Goal: Check status: Check status

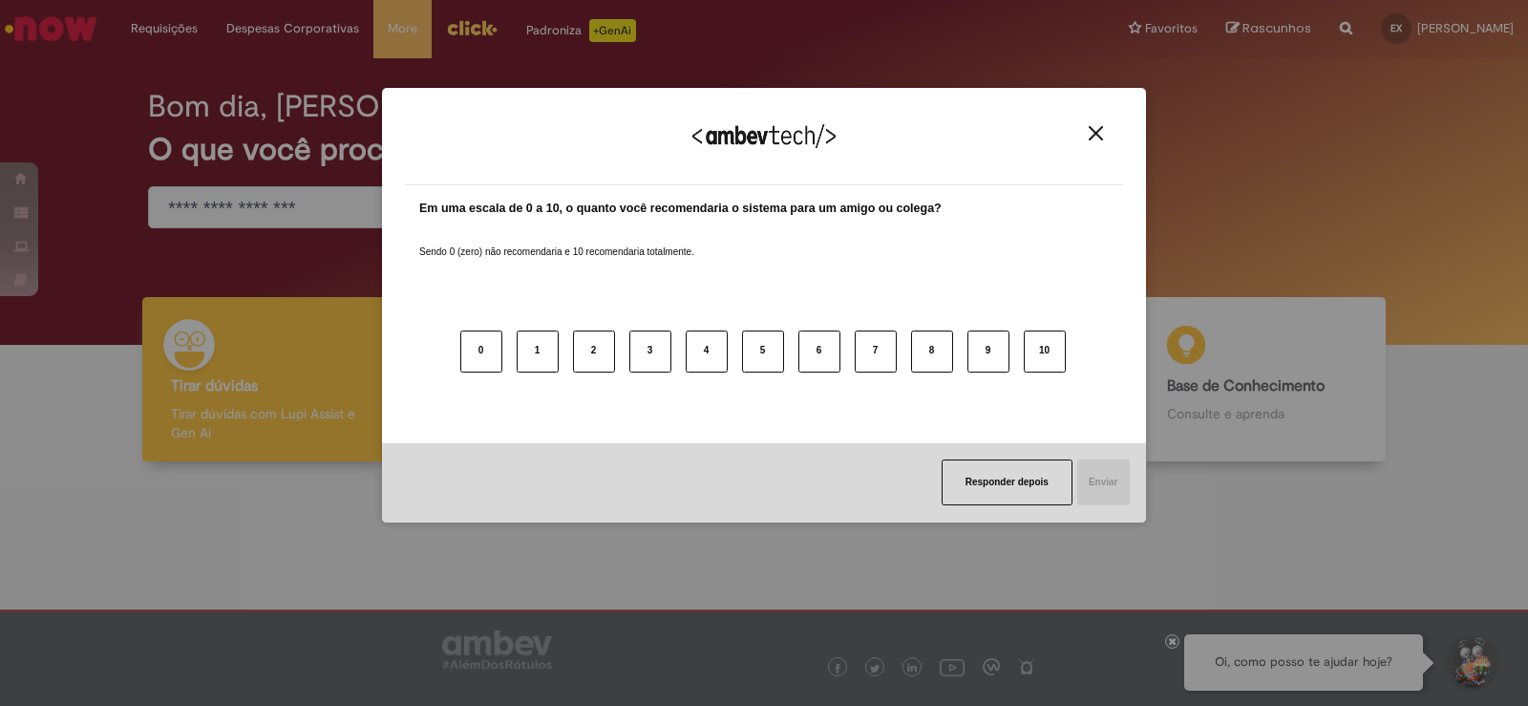
click at [1102, 149] on div "Agradecemos seu feedback!" at bounding box center [764, 148] width 718 height 74
click at [1095, 131] on img "Close" at bounding box center [1095, 133] width 14 height 14
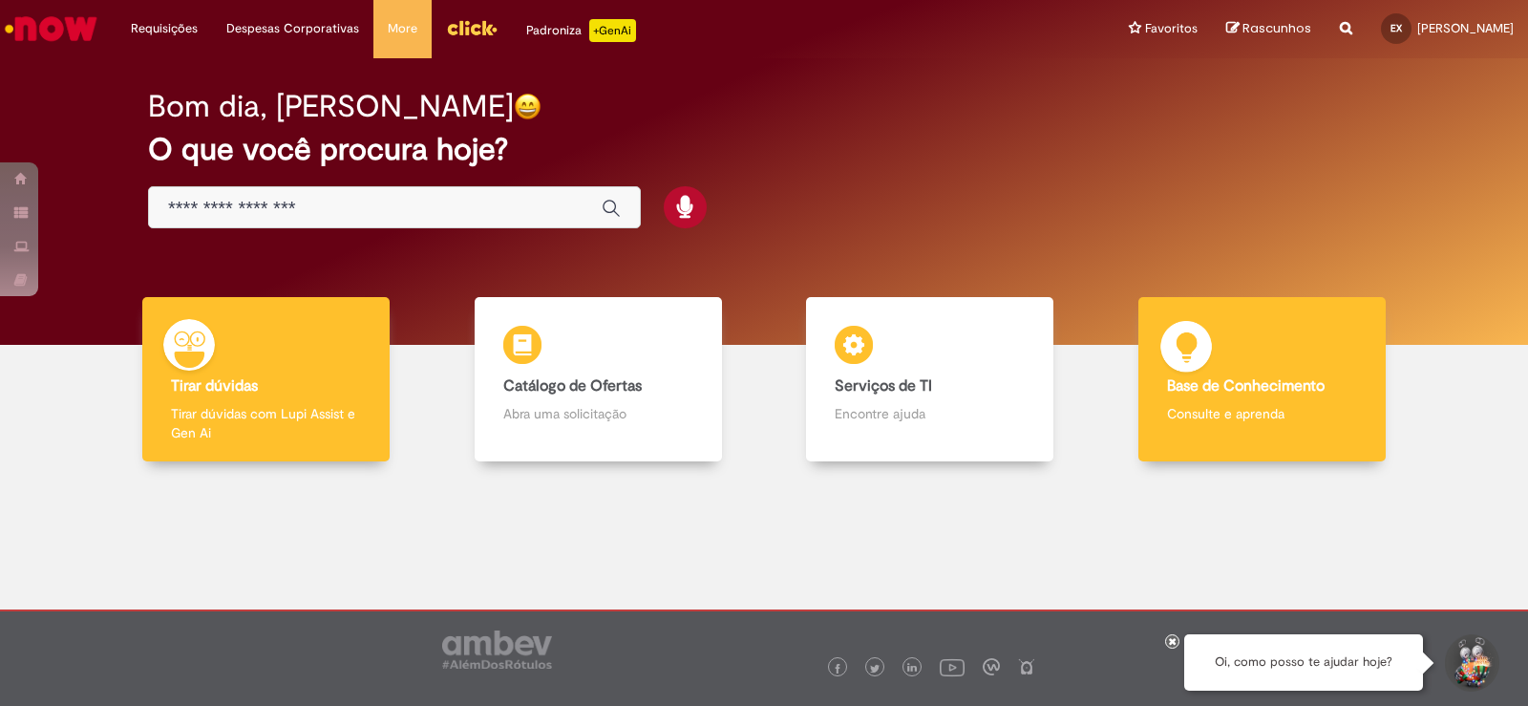
click at [1164, 338] on img at bounding box center [1185, 349] width 57 height 57
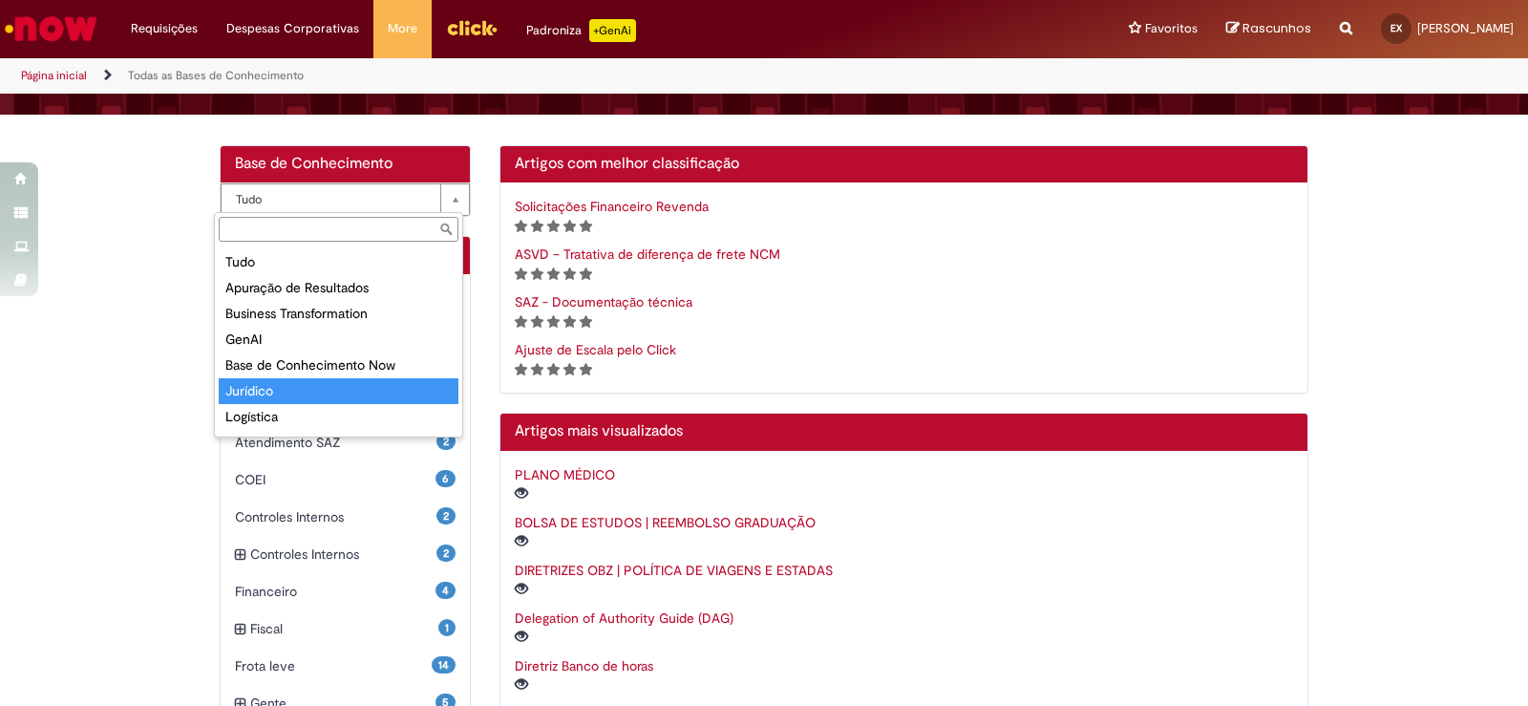
scroll to position [95, 0]
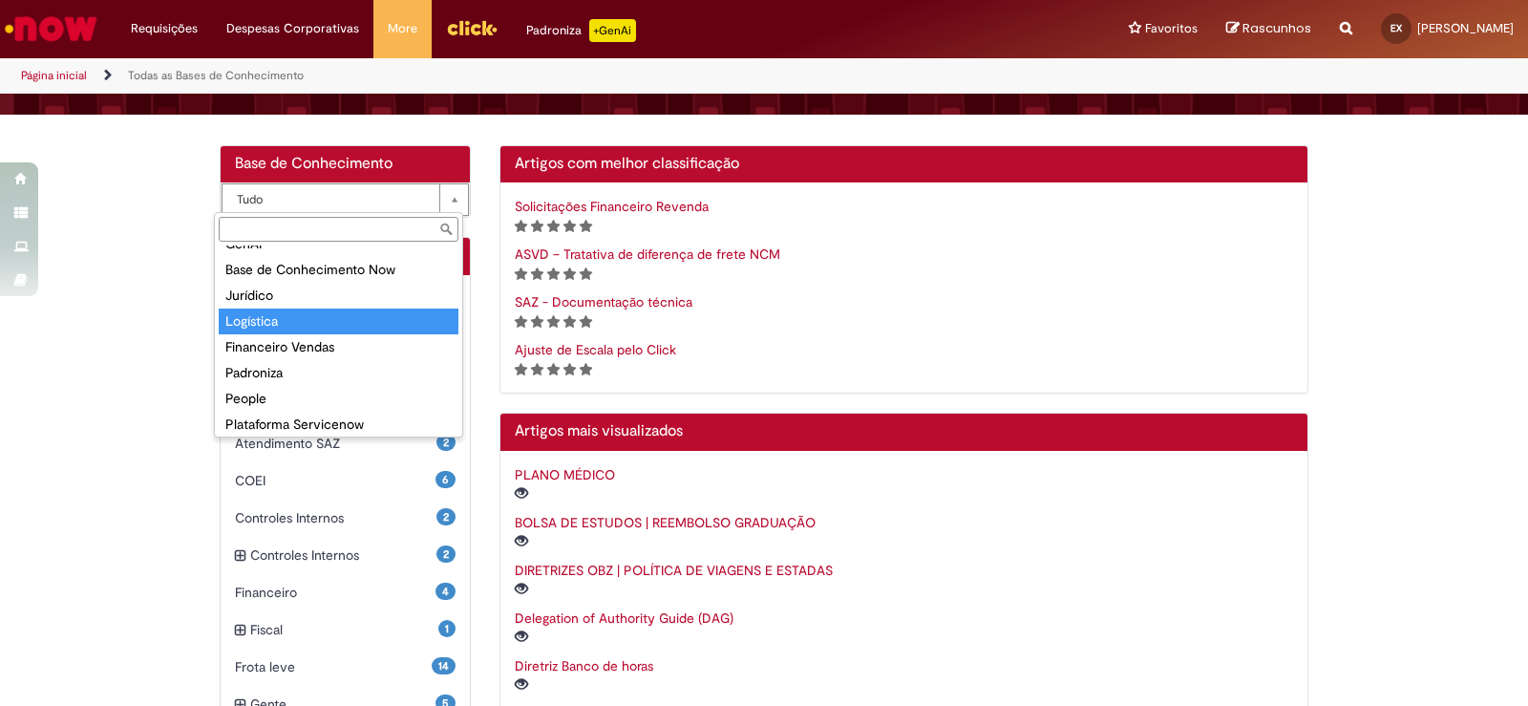
select select "**********"
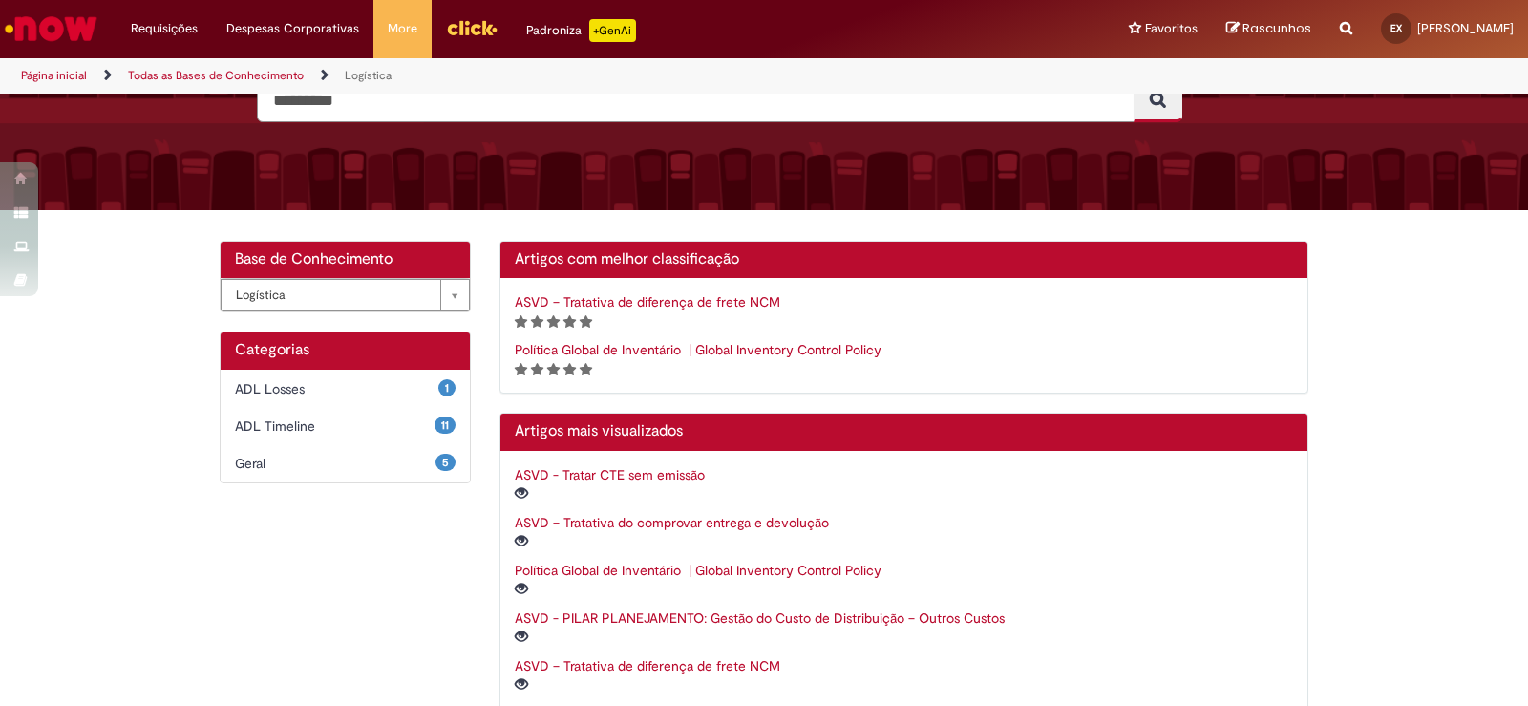
scroll to position [219, 0]
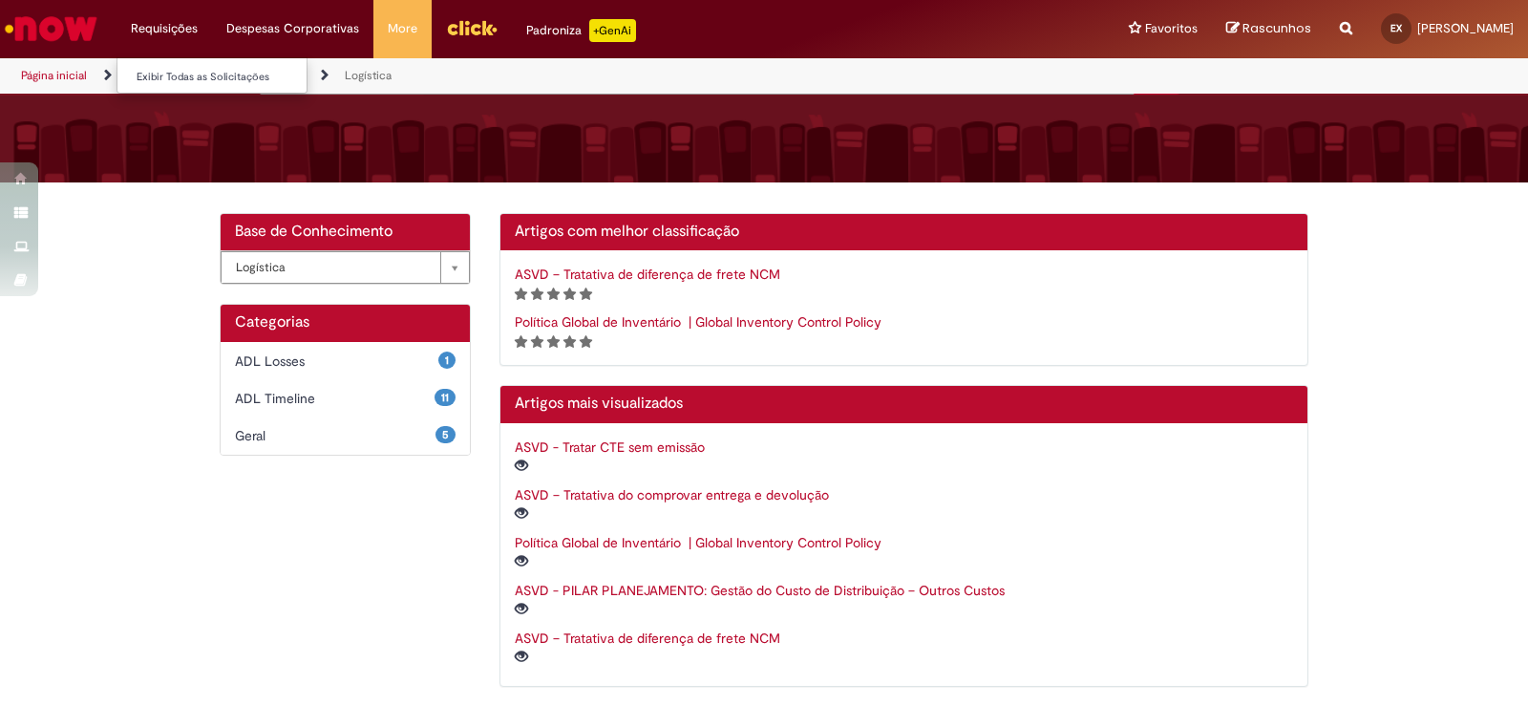
click at [165, 29] on li "Requisições Exibir Todas as Solicitações" at bounding box center [163, 28] width 95 height 57
click at [174, 20] on li "Requisições Exibir Todas as Solicitações" at bounding box center [163, 28] width 95 height 57
click at [174, 80] on link "Exibir Todas as Solicitações" at bounding box center [222, 77] width 210 height 21
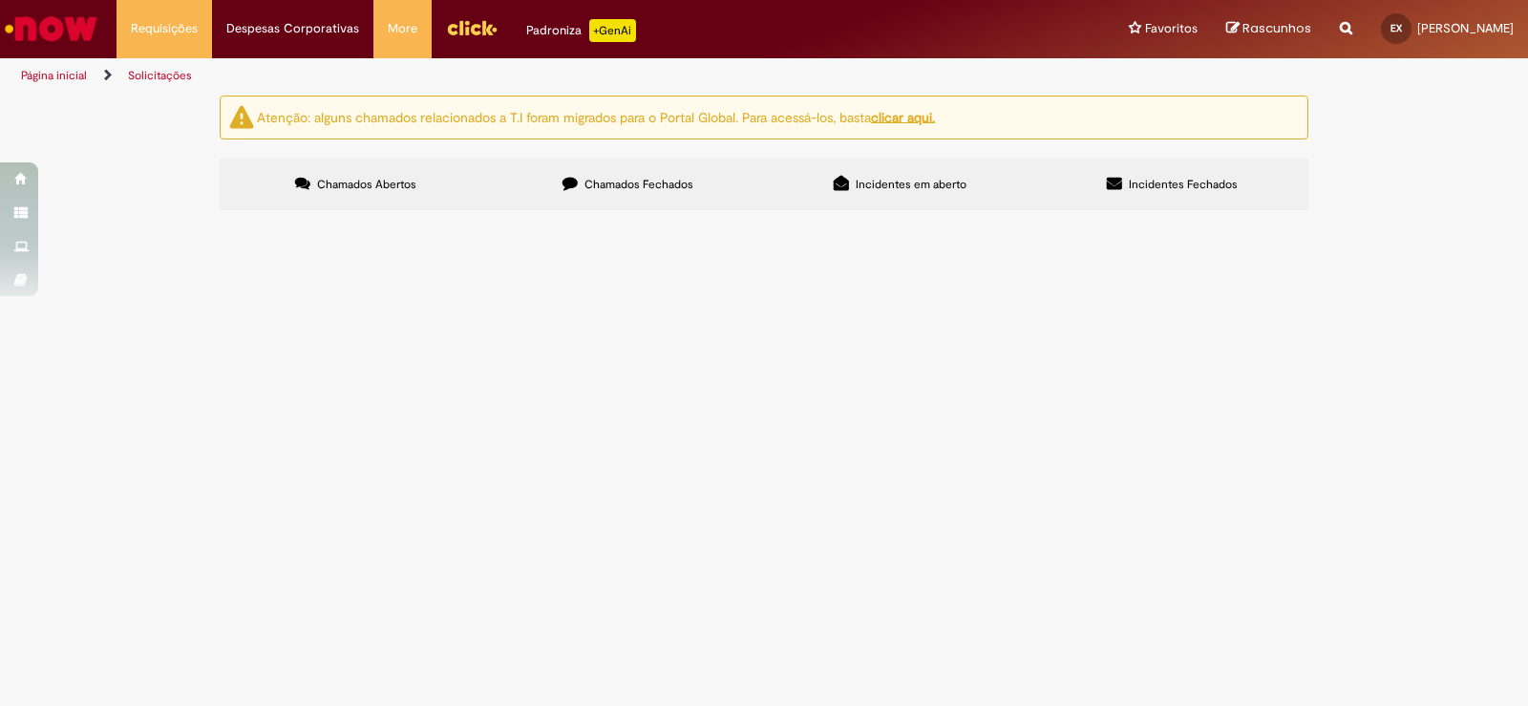
click at [665, 196] on label "Chamados Fechados" at bounding box center [628, 184] width 272 height 52
click at [885, 158] on div "Chamados Abertos Chamados Fechados Incidentes em aberto Incidentes Fechados Ite…" at bounding box center [764, 158] width 1088 height 0
click at [929, 195] on label "Incidentes em aberto" at bounding box center [900, 184] width 272 height 52
click at [1098, 185] on label "Incidentes Fechados" at bounding box center [1172, 184] width 272 height 52
click at [855, 183] on span "Incidentes em aberto" at bounding box center [910, 184] width 111 height 15
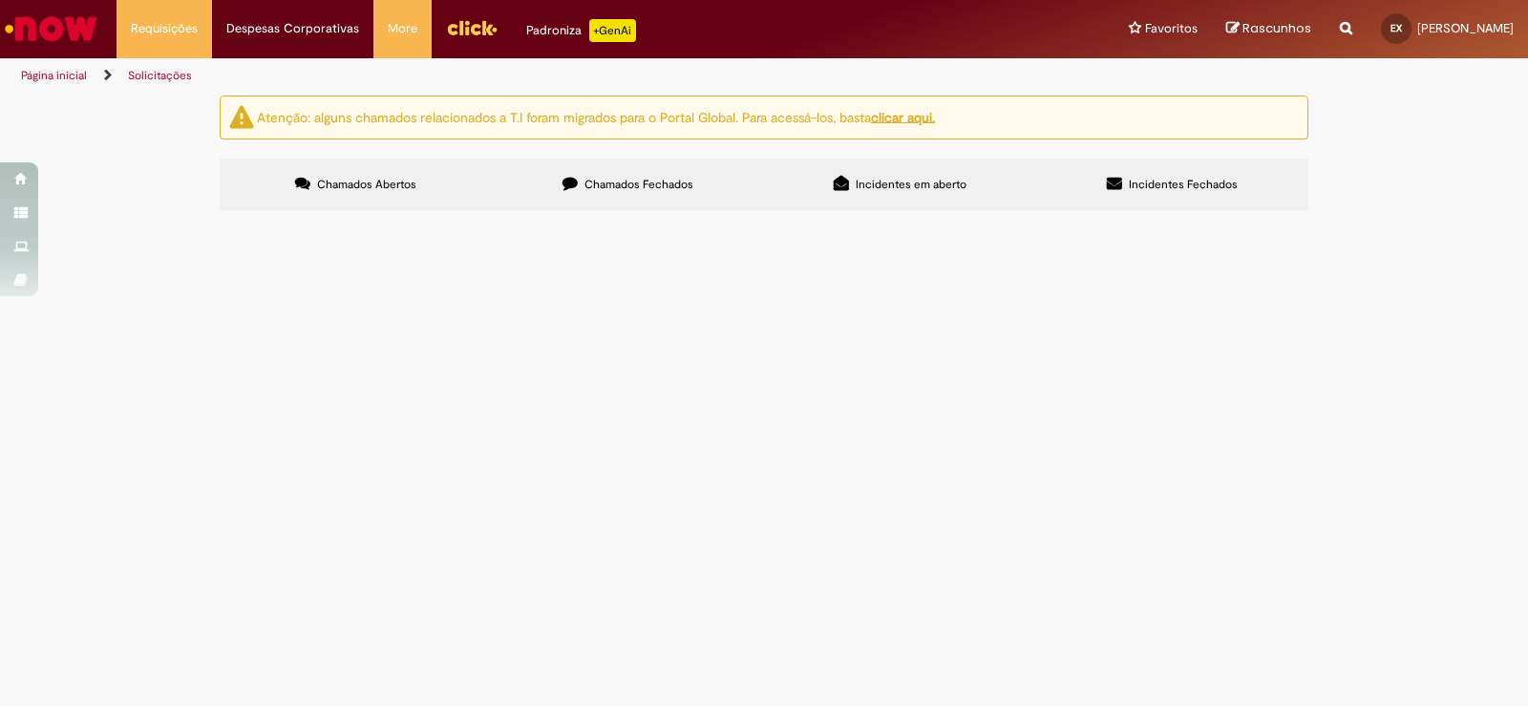
drag, startPoint x: 738, startPoint y: 182, endPoint x: 481, endPoint y: 166, distance: 257.3
click at [727, 185] on label "Chamados Fechados" at bounding box center [628, 184] width 272 height 52
click at [346, 169] on label "Chamados Abertos" at bounding box center [356, 184] width 272 height 52
click at [657, 197] on label "Chamados Fechados" at bounding box center [628, 184] width 272 height 52
click at [894, 200] on label "Incidentes em aberto" at bounding box center [900, 184] width 272 height 52
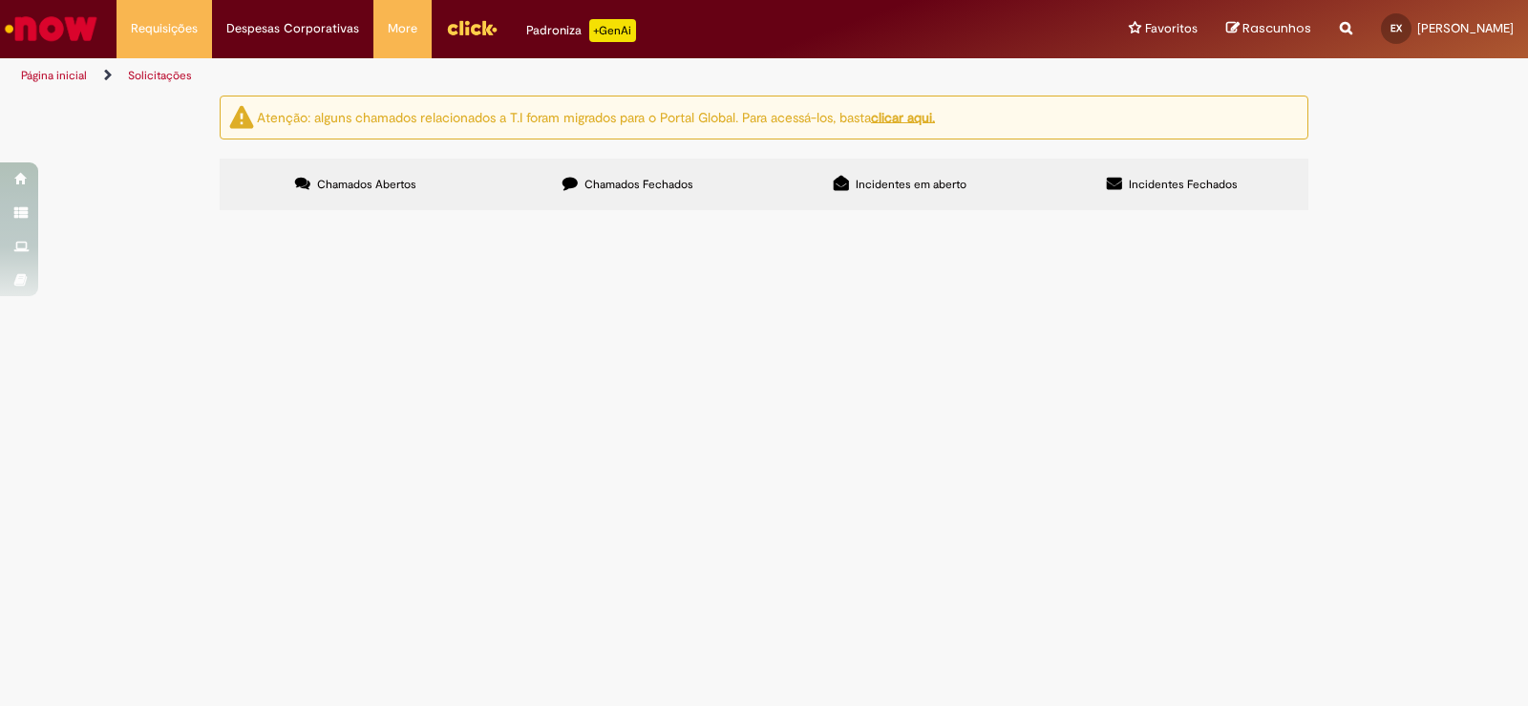
click at [1241, 188] on label "Incidentes Fechados" at bounding box center [1172, 184] width 272 height 52
click at [365, 178] on span "Chamados Abertos" at bounding box center [366, 184] width 99 height 15
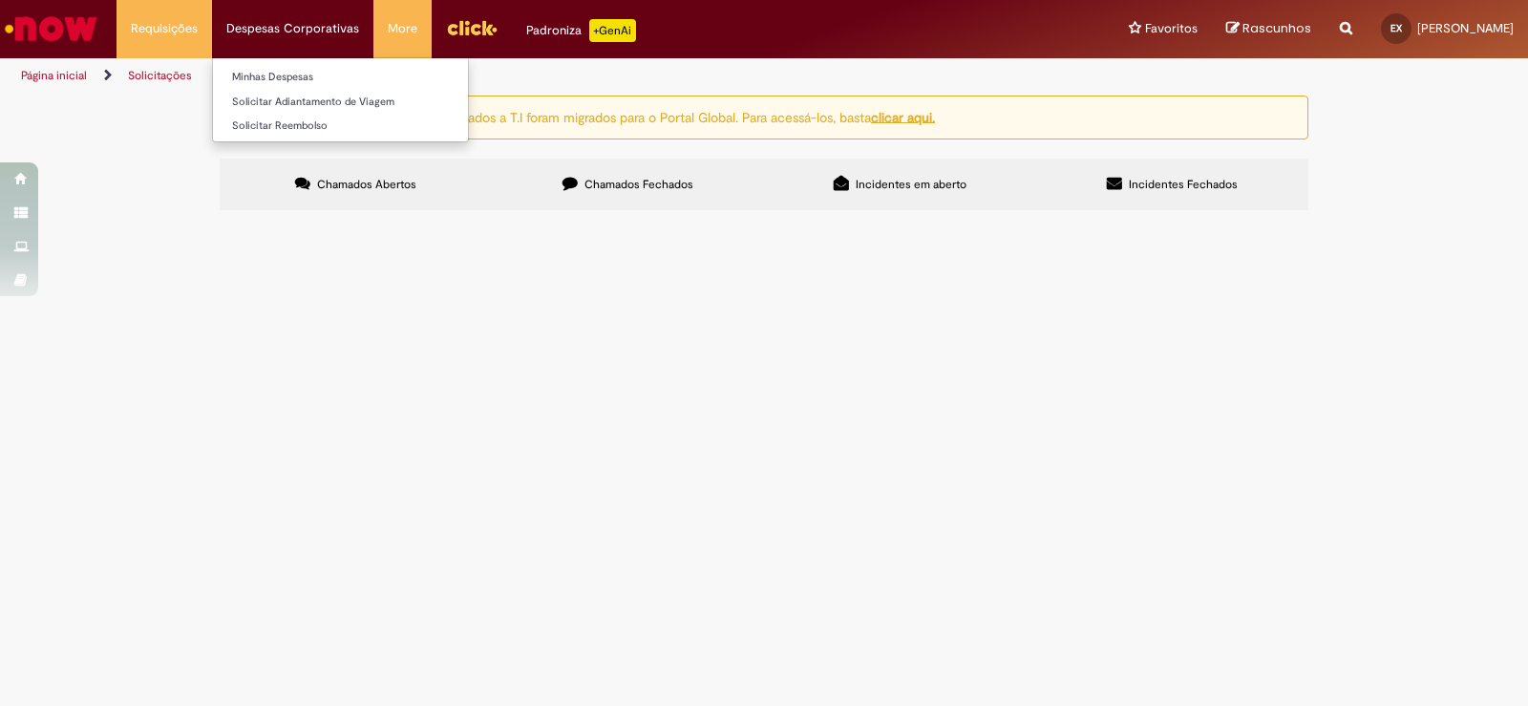
click at [306, 49] on li "Despesas Corporativas Minhas Despesas Solicitar Adiantamento de Viagem Solicita…" at bounding box center [292, 28] width 161 height 57
click at [310, 20] on li "Despesas Corporativas Minhas Despesas Solicitar Adiantamento de Viagem Solicita…" at bounding box center [292, 28] width 161 height 57
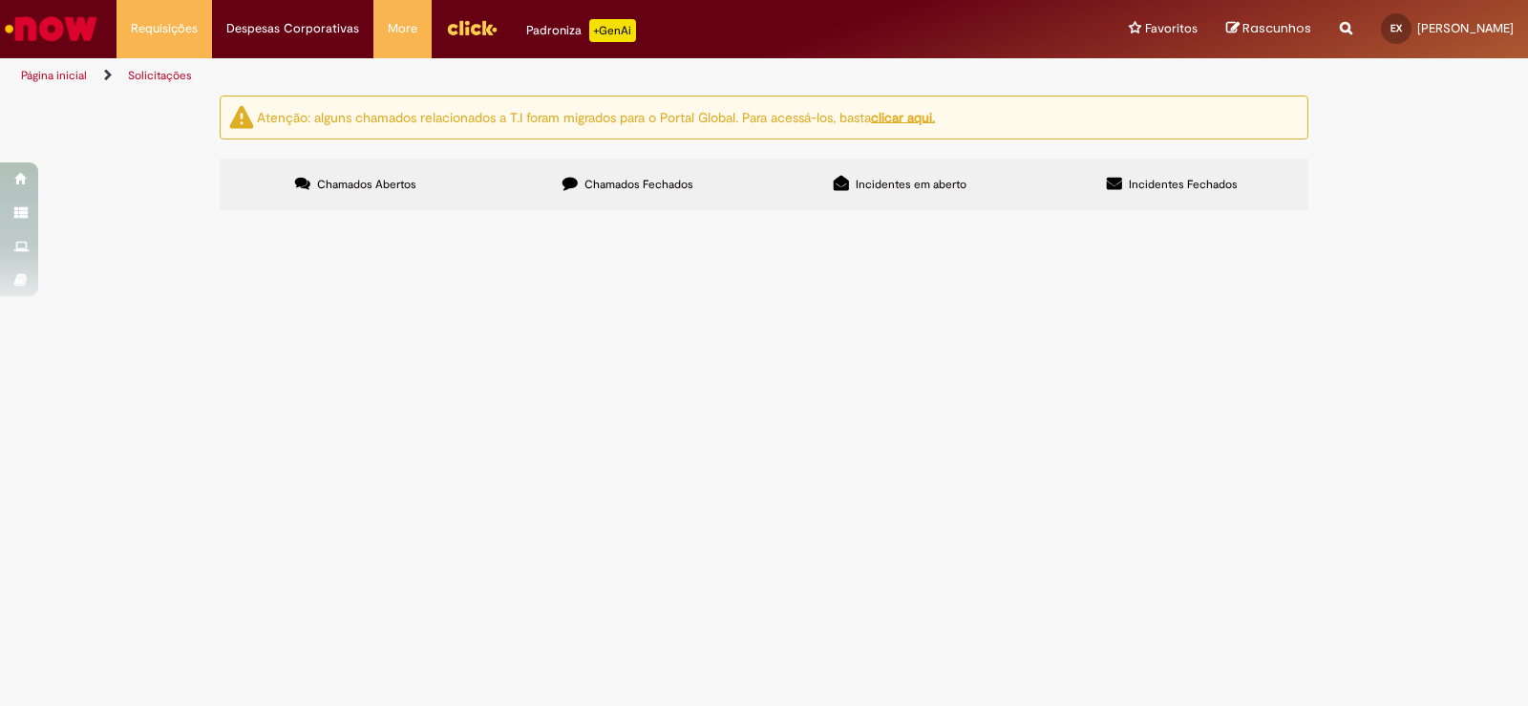
click at [455, 26] on img "Menu Cabeçalho" at bounding box center [472, 27] width 52 height 29
